Goal: Task Accomplishment & Management: Use online tool/utility

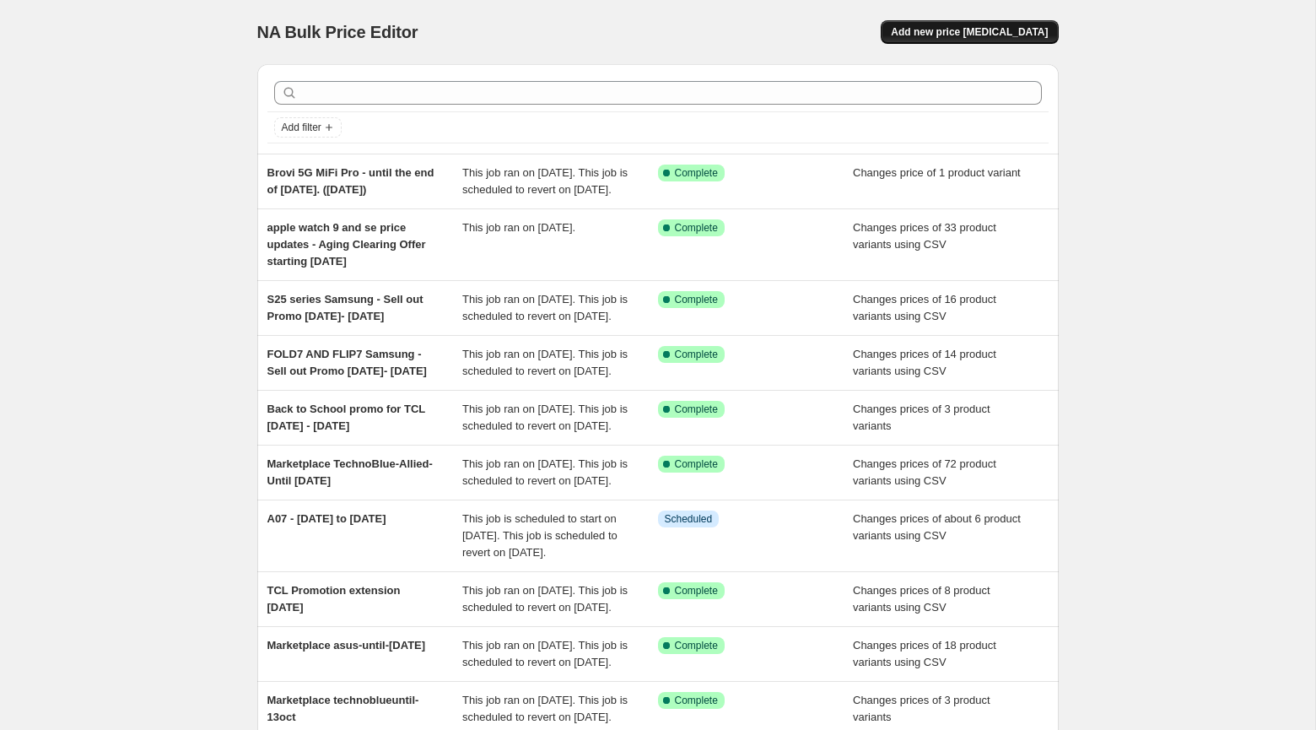
click at [957, 35] on span "Add new price [MEDICAL_DATA]" at bounding box center [969, 31] width 157 height 13
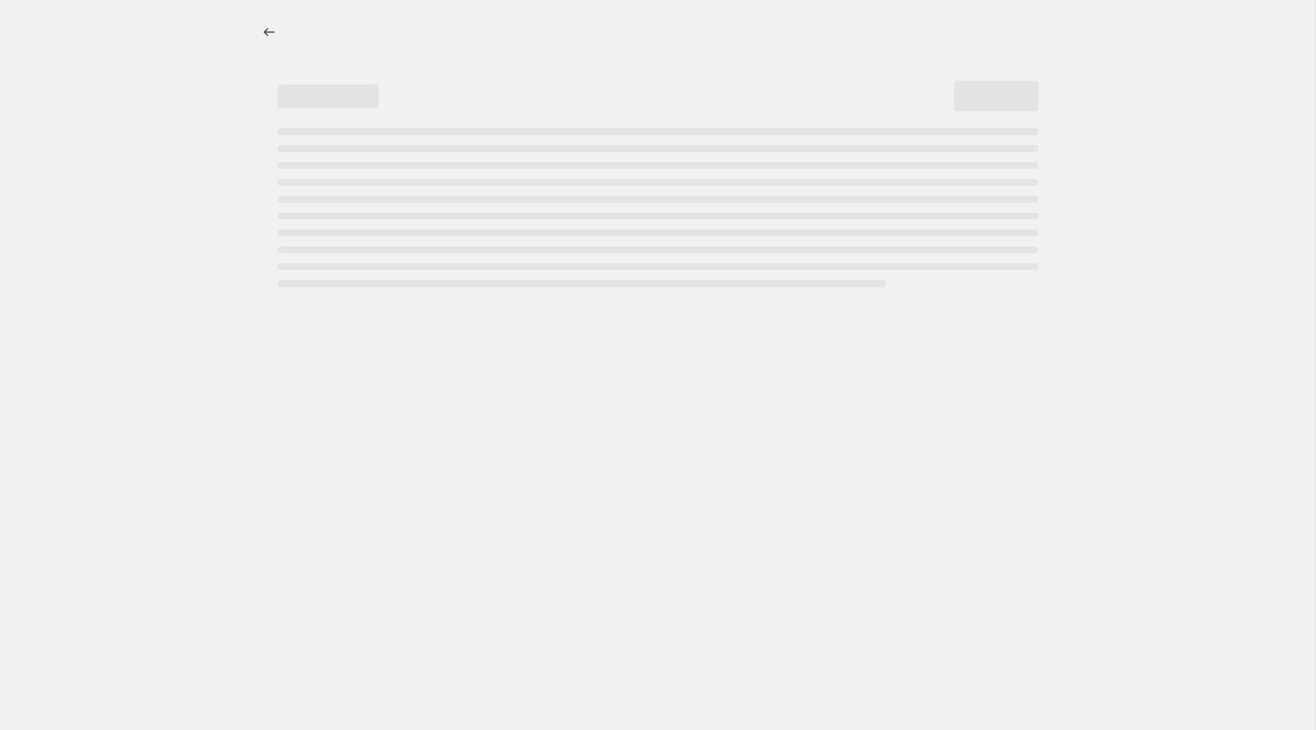
select select "percentage"
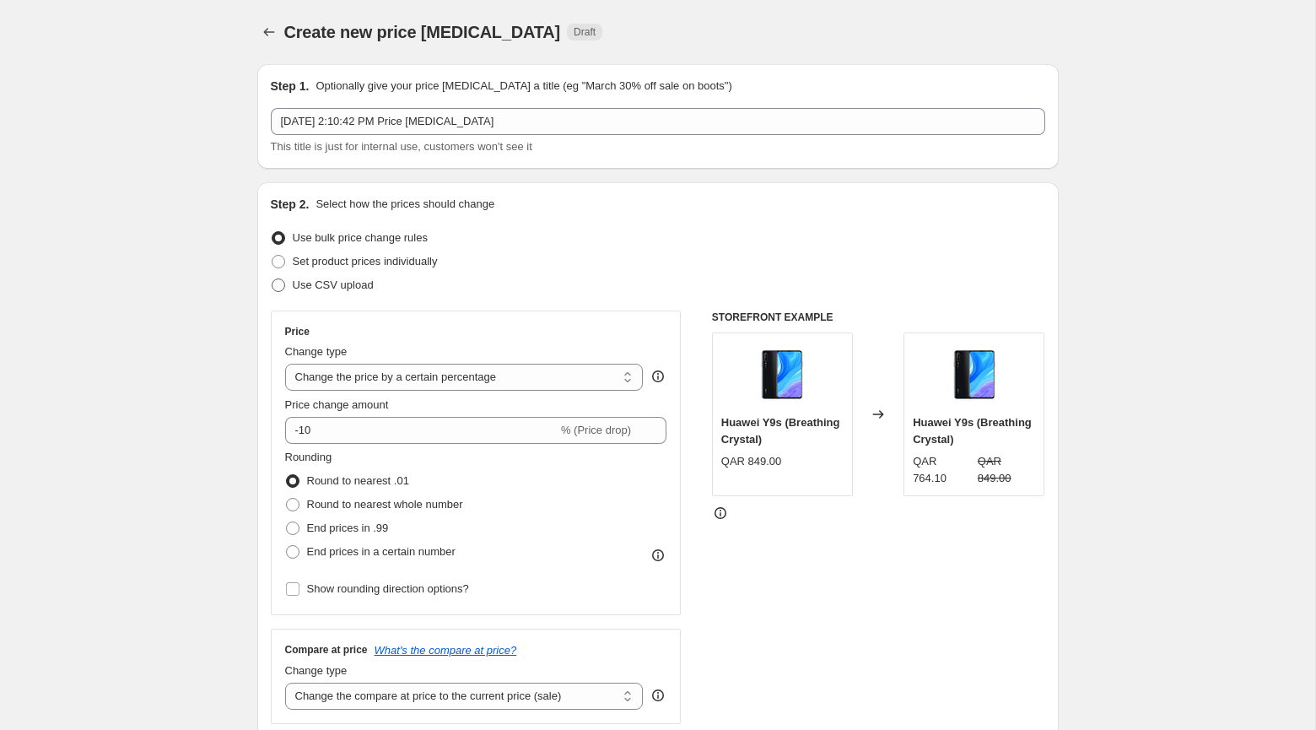
click at [310, 285] on span "Use CSV upload" at bounding box center [333, 284] width 81 height 13
click at [272, 279] on input "Use CSV upload" at bounding box center [272, 278] width 1 height 1
radio input "true"
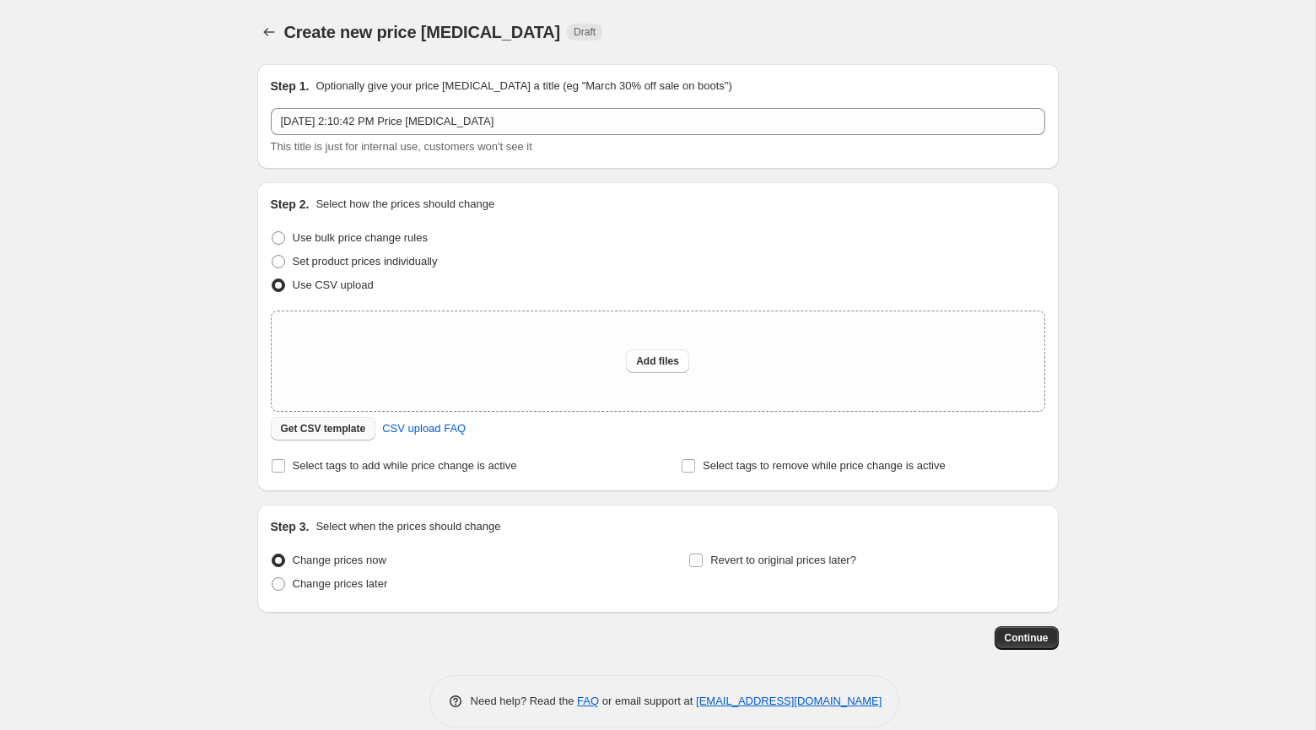
click at [337, 424] on span "Get CSV template" at bounding box center [323, 428] width 85 height 13
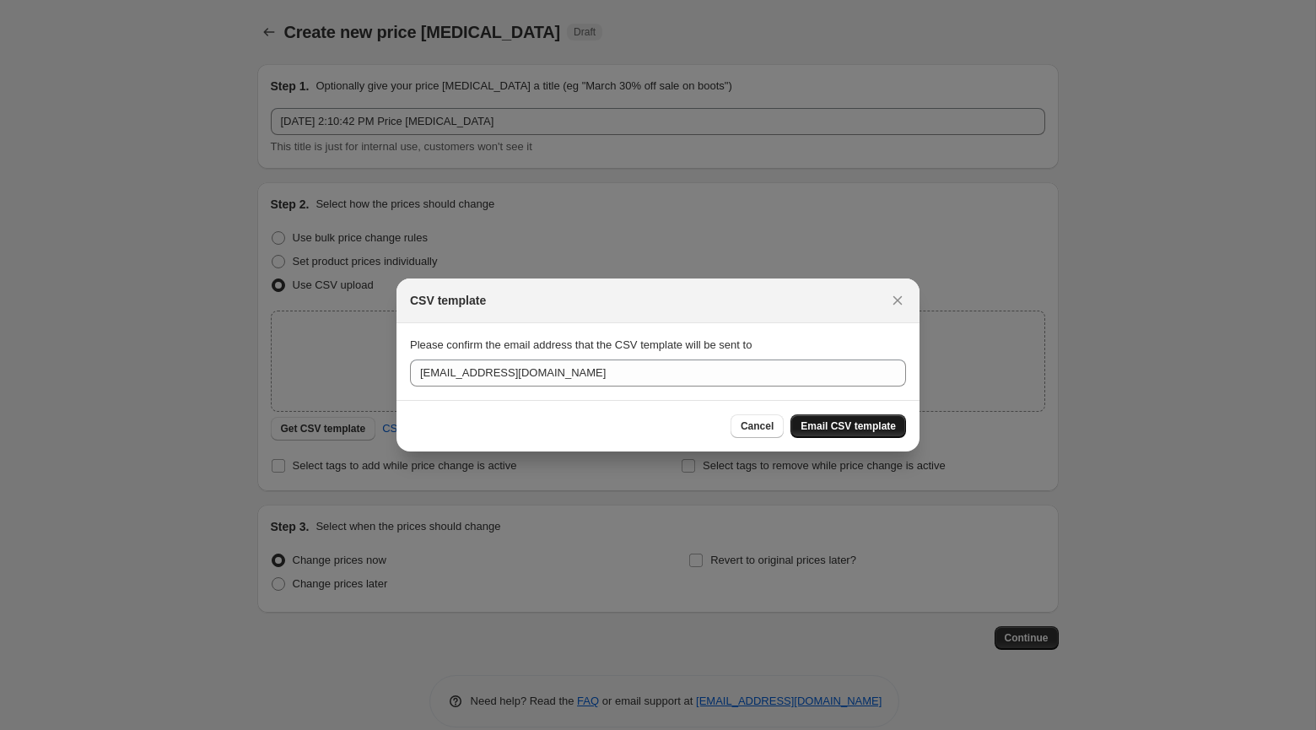
click at [814, 421] on span "Email CSV template" at bounding box center [847, 425] width 95 height 13
